Goal: Transaction & Acquisition: Subscribe to service/newsletter

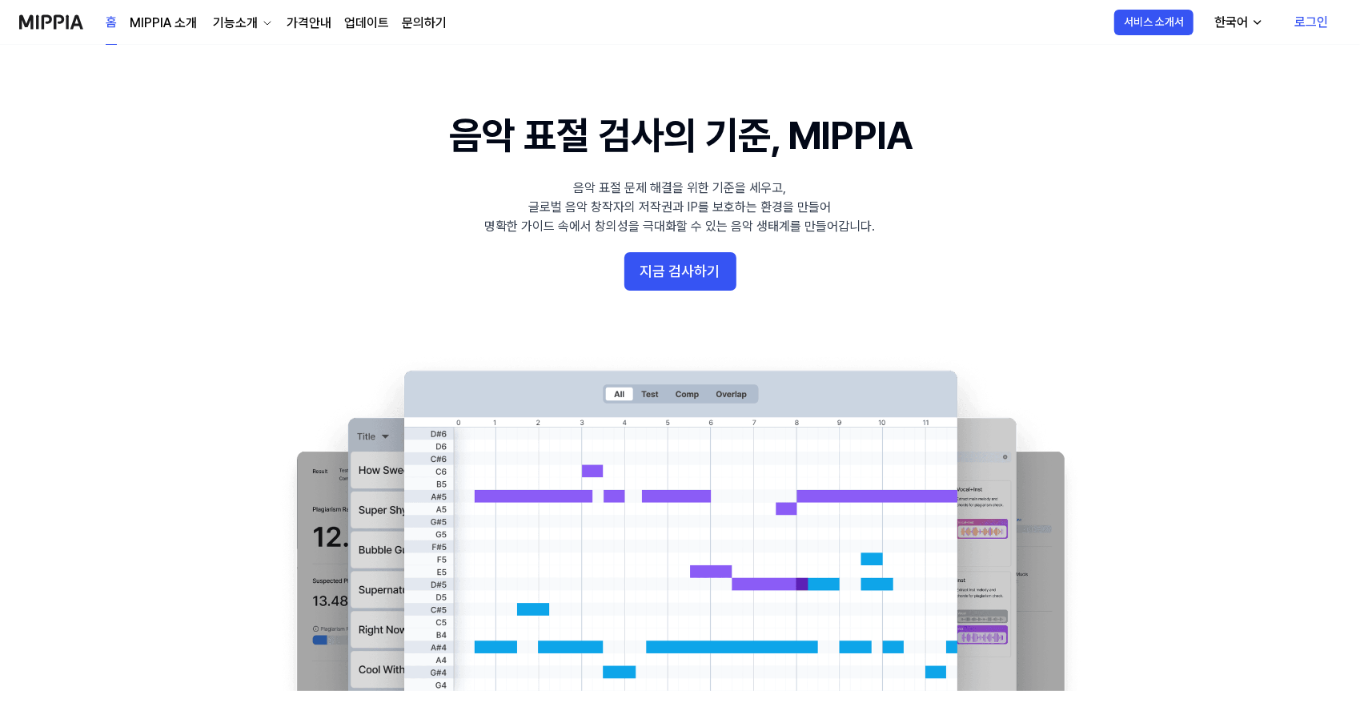
click at [246, 171] on 배너 "음악 표절 검사의 기준, MIPPIA 음악 표절 문제 해결을 위한 기준을 세우고, 글로벌 음악 창작자의 저작권과 IP를 보호하는 환경을 만들어…" at bounding box center [680, 400] width 1152 height 582
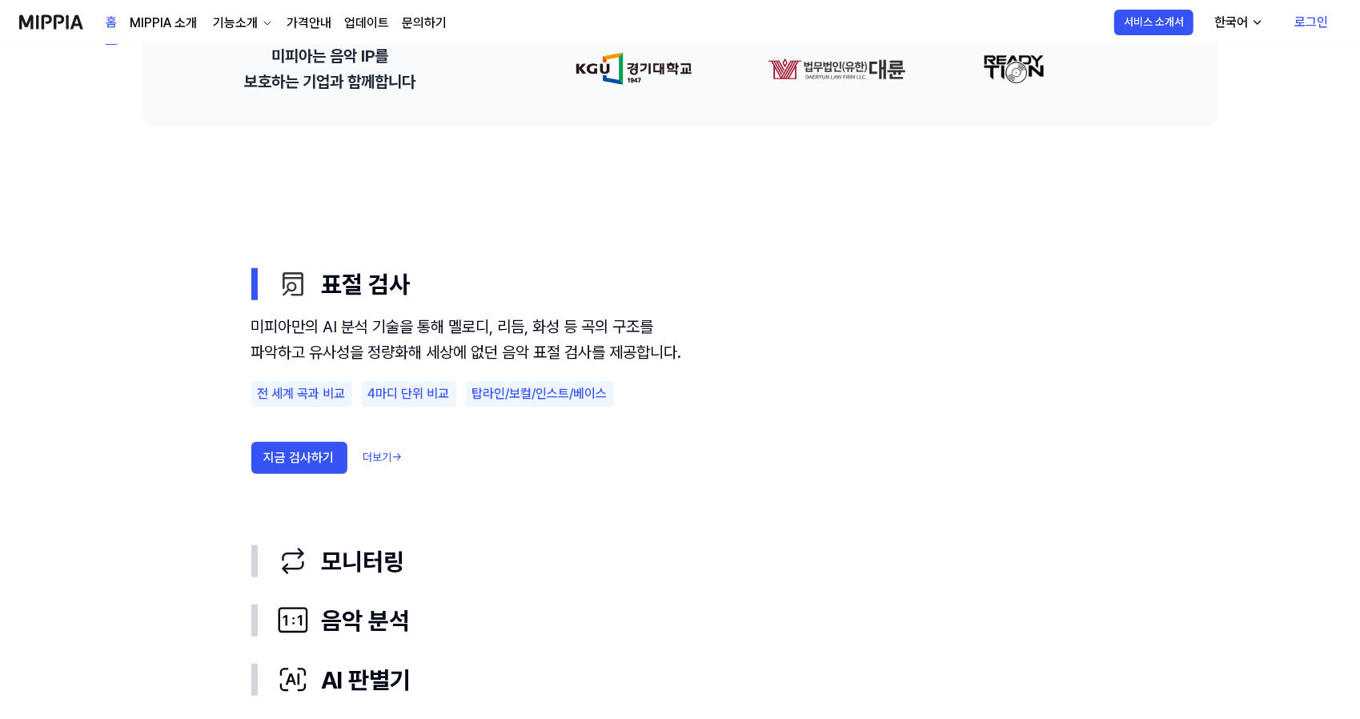
scroll to position [880, 0]
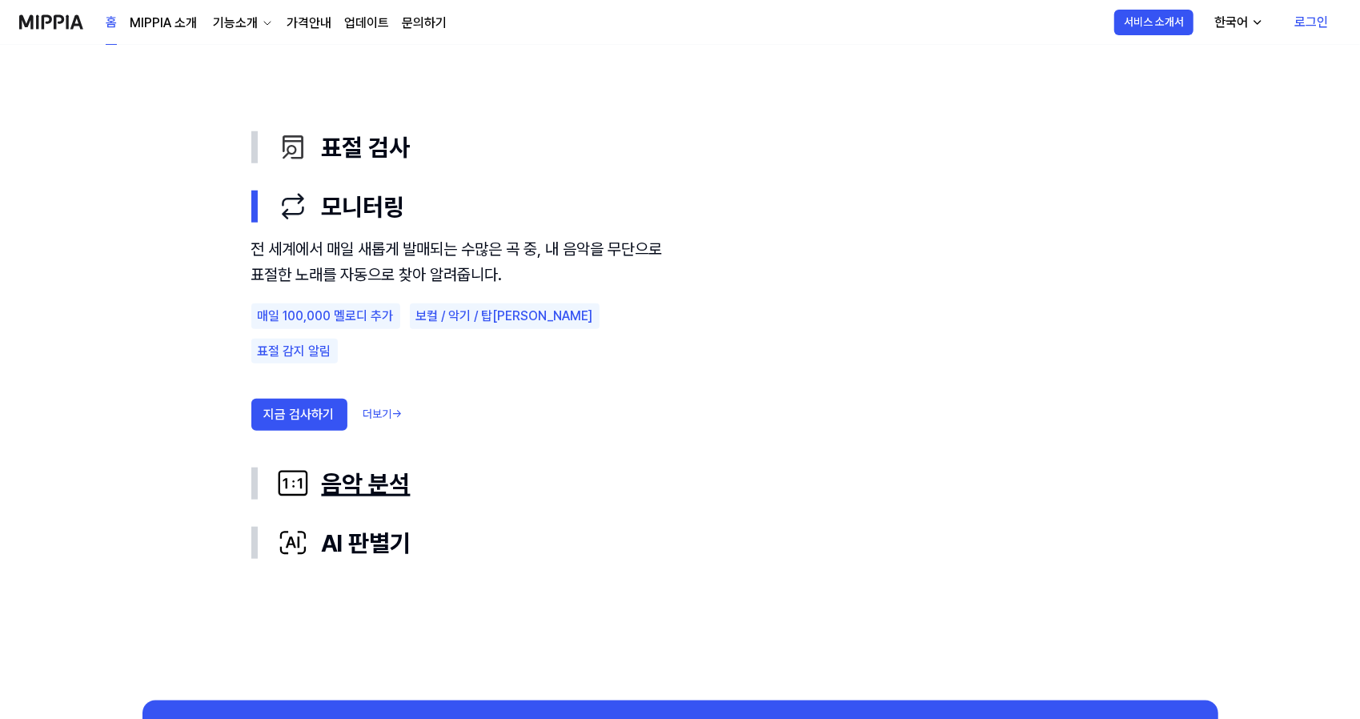
click at [358, 485] on div "음악 분석" at bounding box center [693, 484] width 832 height 34
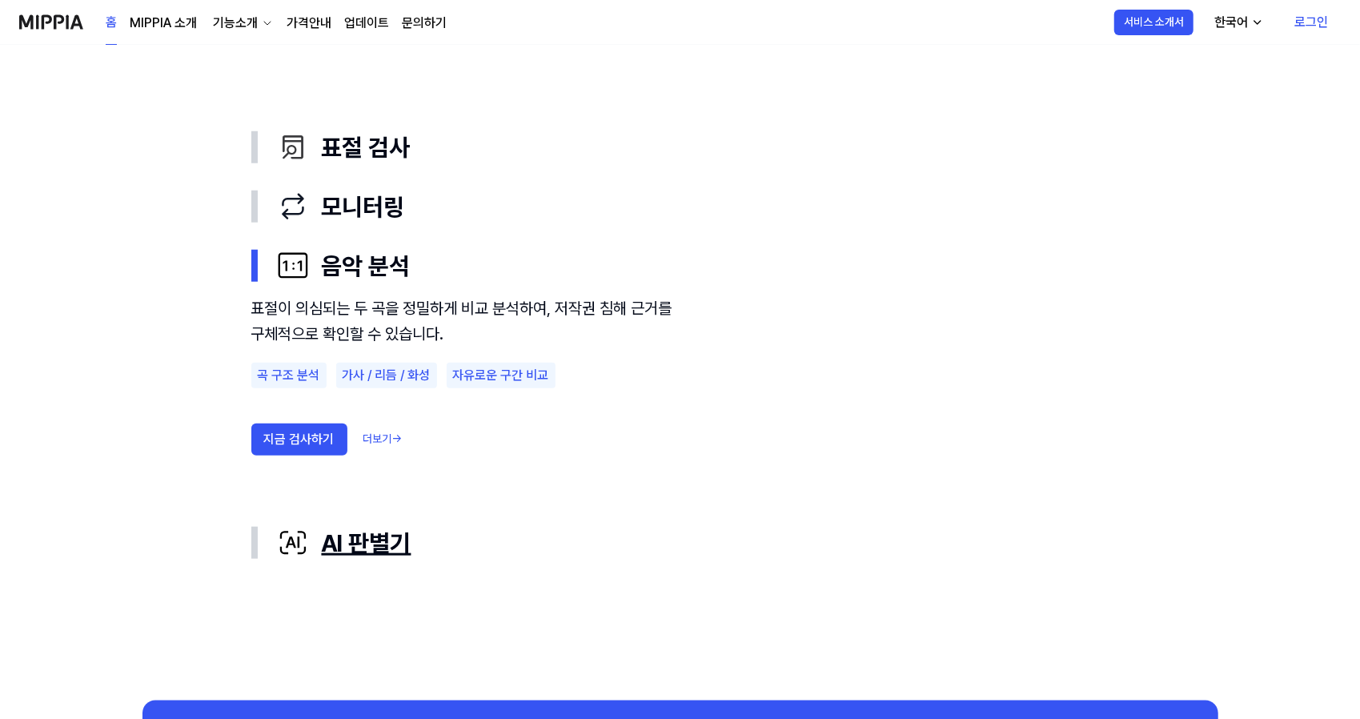
click at [375, 535] on div "AI 판별기" at bounding box center [693, 543] width 832 height 34
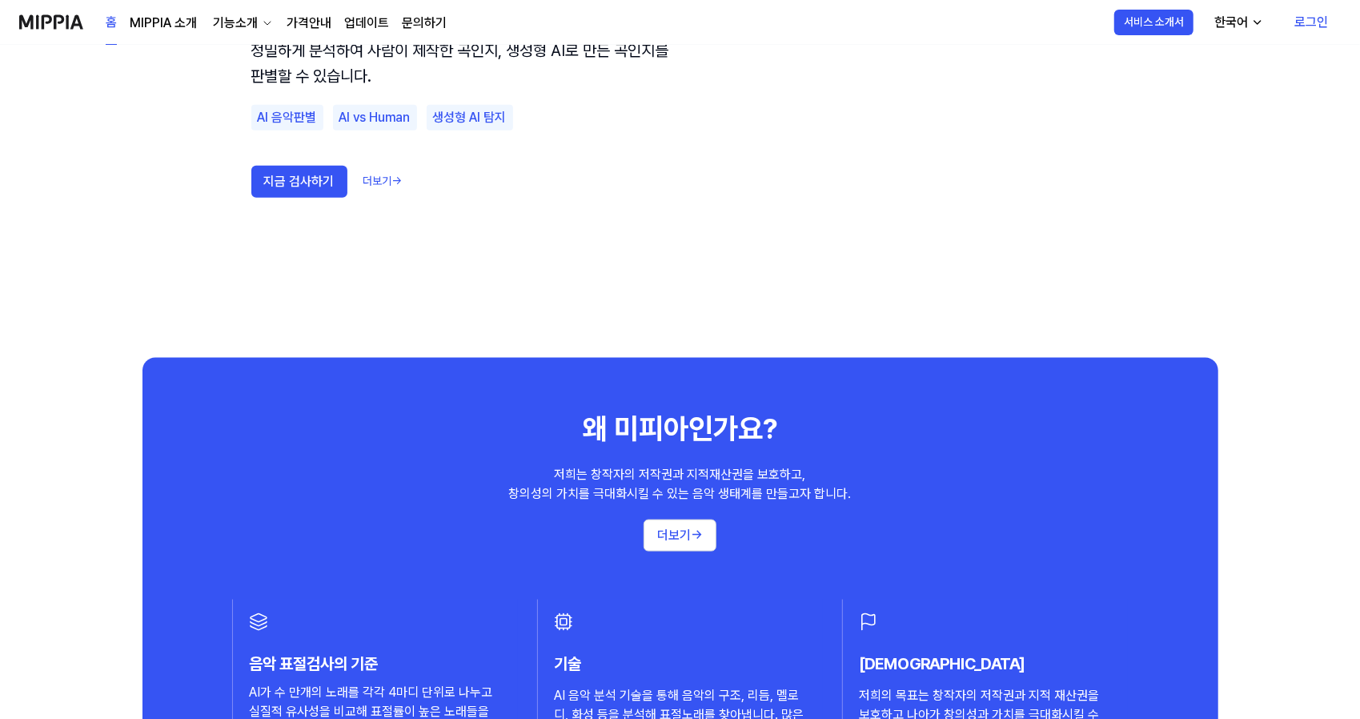
scroll to position [1623, 0]
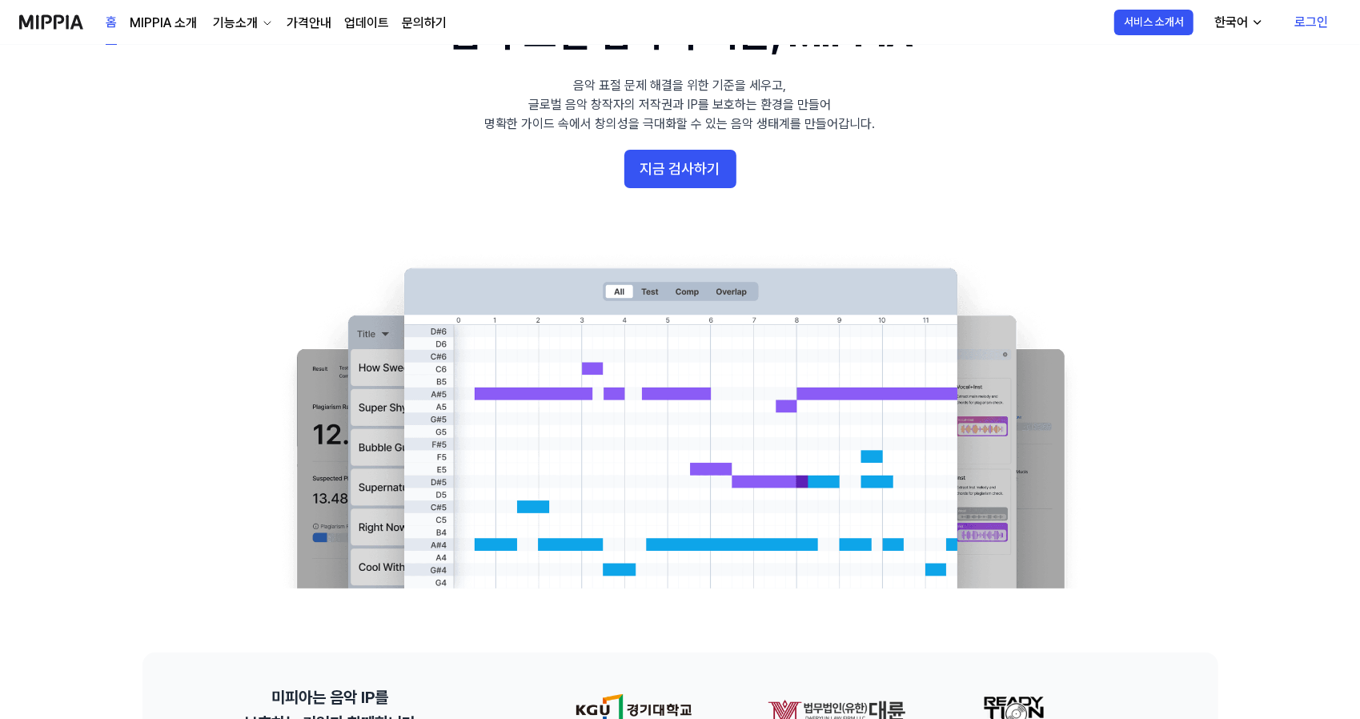
scroll to position [0, 0]
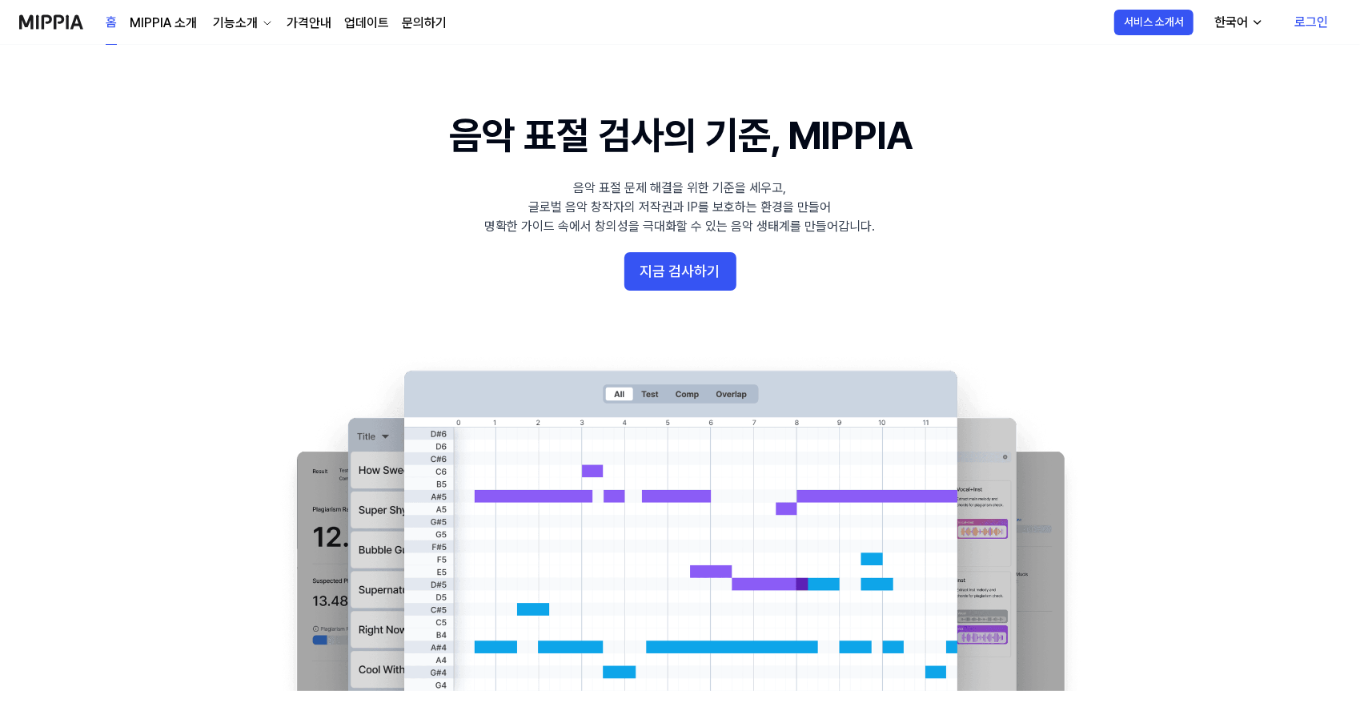
click at [299, 14] on link "가격안내" at bounding box center [309, 23] width 45 height 19
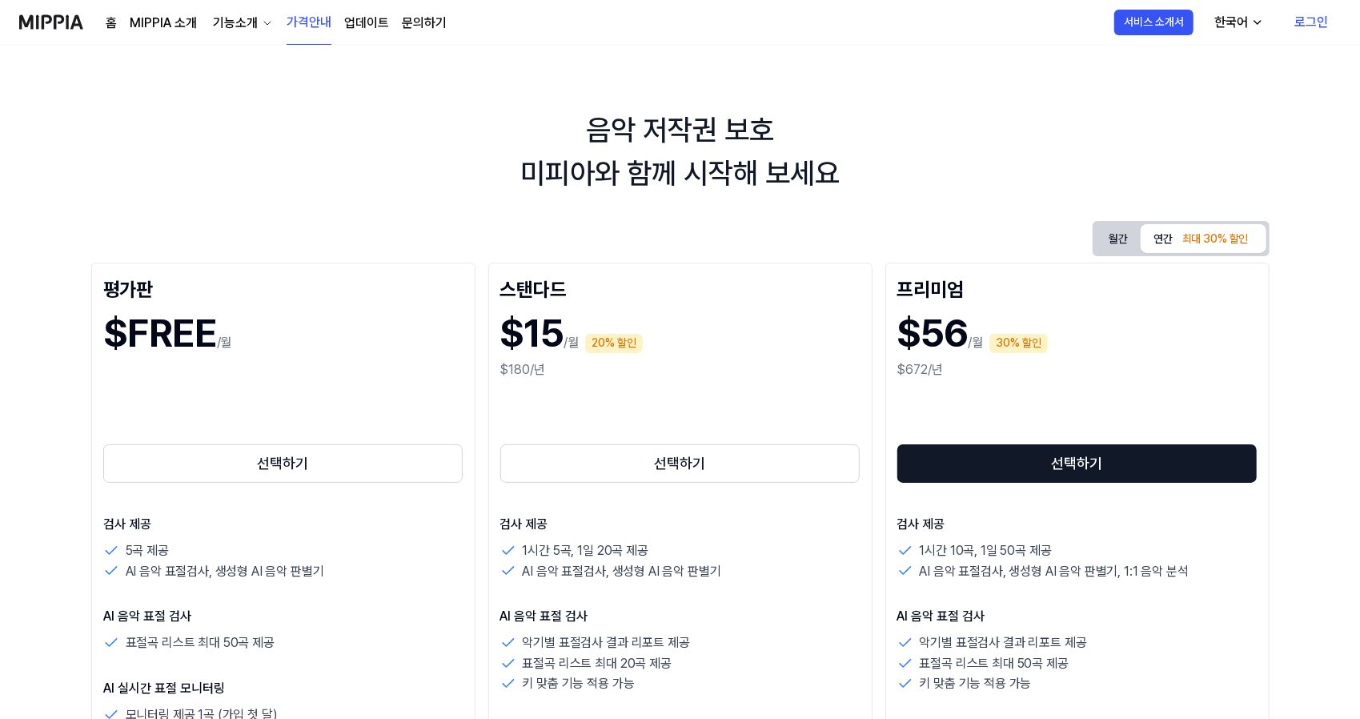
click at [459, 159] on div "음악 저작권 보호 미피아와 함께 시작해 보세요" at bounding box center [680, 152] width 1360 height 86
click at [1122, 236] on button "월간" at bounding box center [1118, 238] width 45 height 29
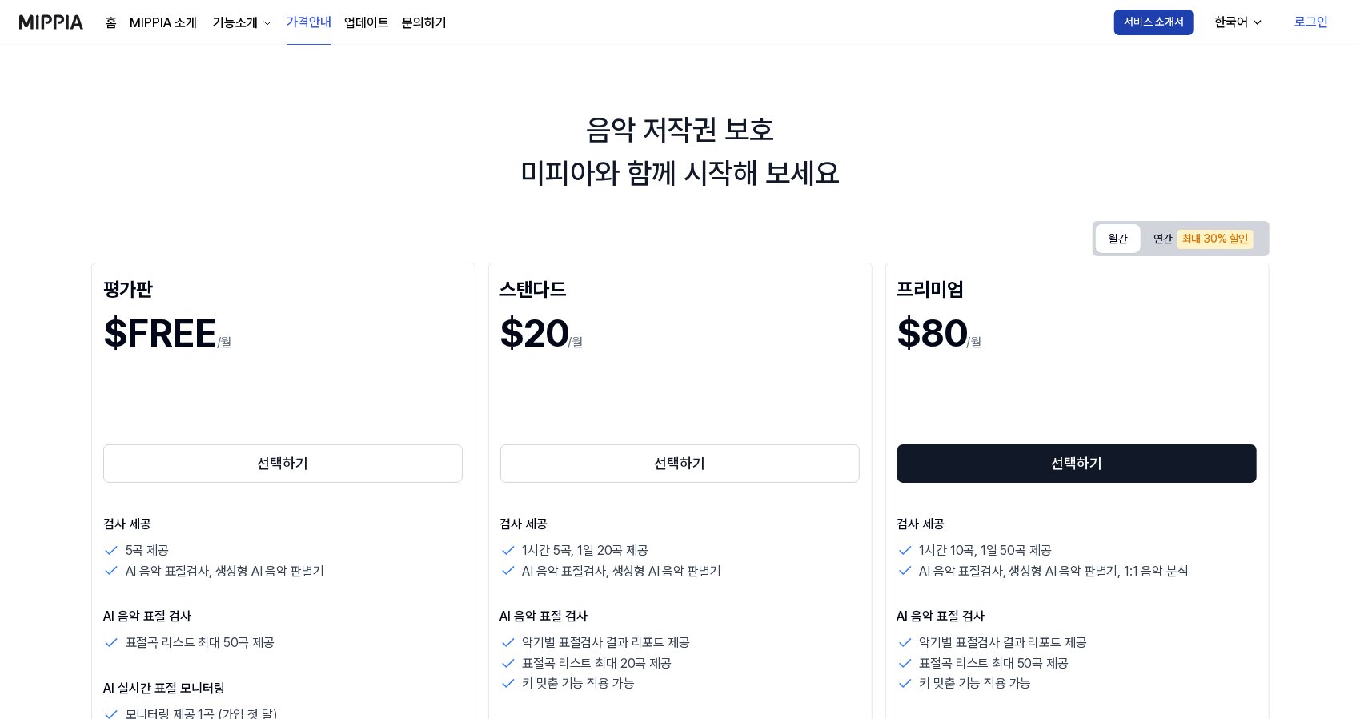
click at [1149, 27] on button "서비스 소개서" at bounding box center [1153, 23] width 79 height 26
